Goal: Task Accomplishment & Management: Use online tool/utility

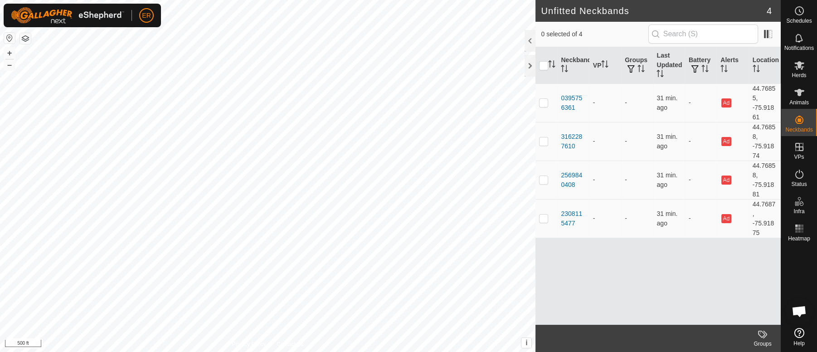
scroll to position [7934, 0]
click at [10, 53] on button "+" at bounding box center [9, 53] width 11 height 11
click at [796, 66] on icon at bounding box center [799, 65] width 11 height 11
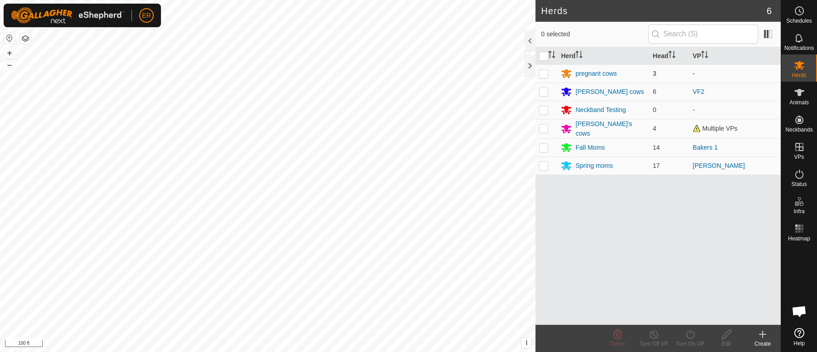
click at [545, 73] on p-checkbox at bounding box center [543, 73] width 9 height 7
checkbox input "true"
click at [688, 331] on icon at bounding box center [690, 334] width 8 height 9
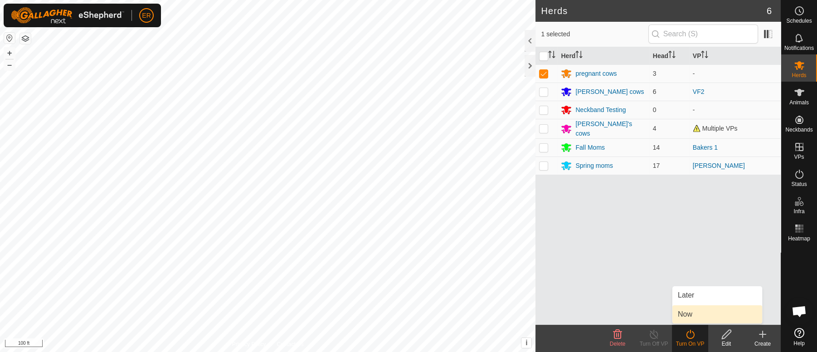
click at [685, 316] on link "Now" at bounding box center [718, 314] width 90 height 18
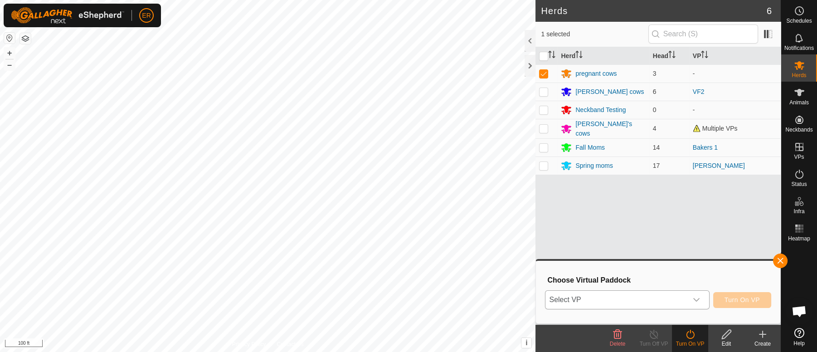
click at [698, 302] on icon "dropdown trigger" at bounding box center [696, 299] width 7 height 7
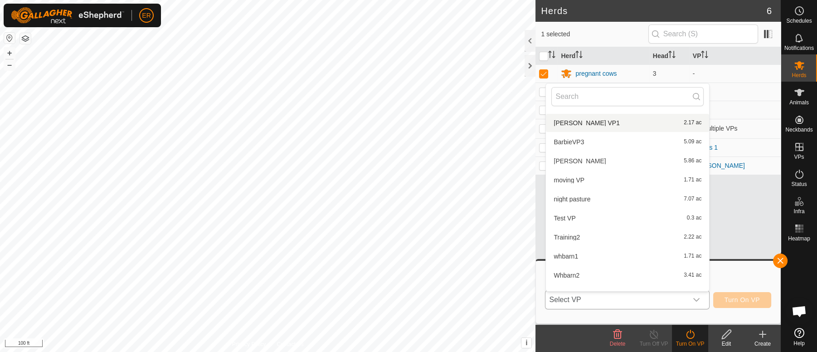
scroll to position [56, 0]
click at [564, 255] on li "whbarn1 1.71 ac" at bounding box center [627, 255] width 163 height 18
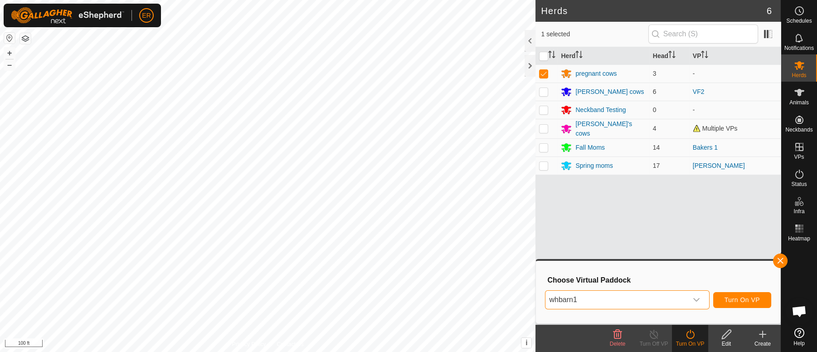
click at [696, 299] on icon "dropdown trigger" at bounding box center [696, 299] width 7 height 7
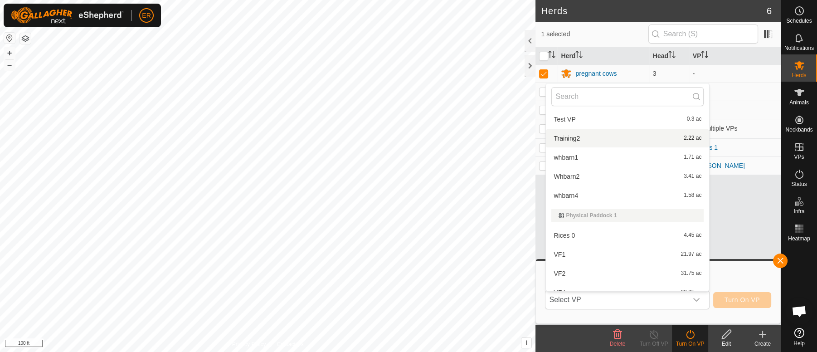
scroll to position [155, 0]
click at [569, 136] on li "Training2 2.22 ac" at bounding box center [627, 137] width 163 height 18
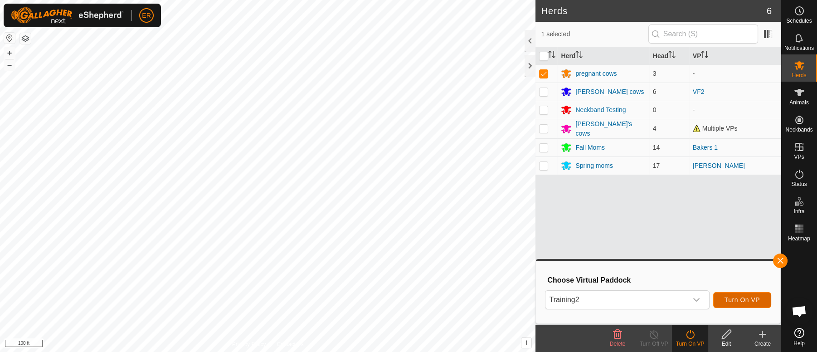
click at [736, 296] on span "Turn On VP" at bounding box center [742, 299] width 35 height 7
